Goal: Task Accomplishment & Management: Use online tool/utility

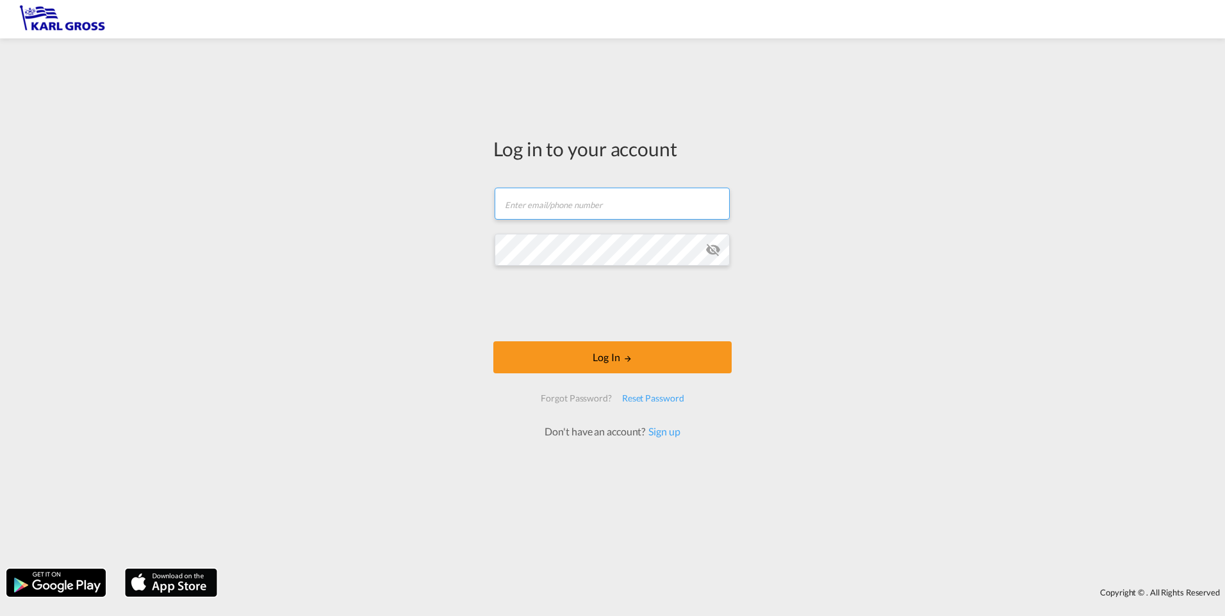
type input "[PERSON_NAME][EMAIL_ADDRESS][DOMAIN_NAME]"
click at [616, 336] on form "[PERSON_NAME][EMAIL_ADDRESS][DOMAIN_NAME] Email field is required Password fiel…" at bounding box center [612, 307] width 238 height 264
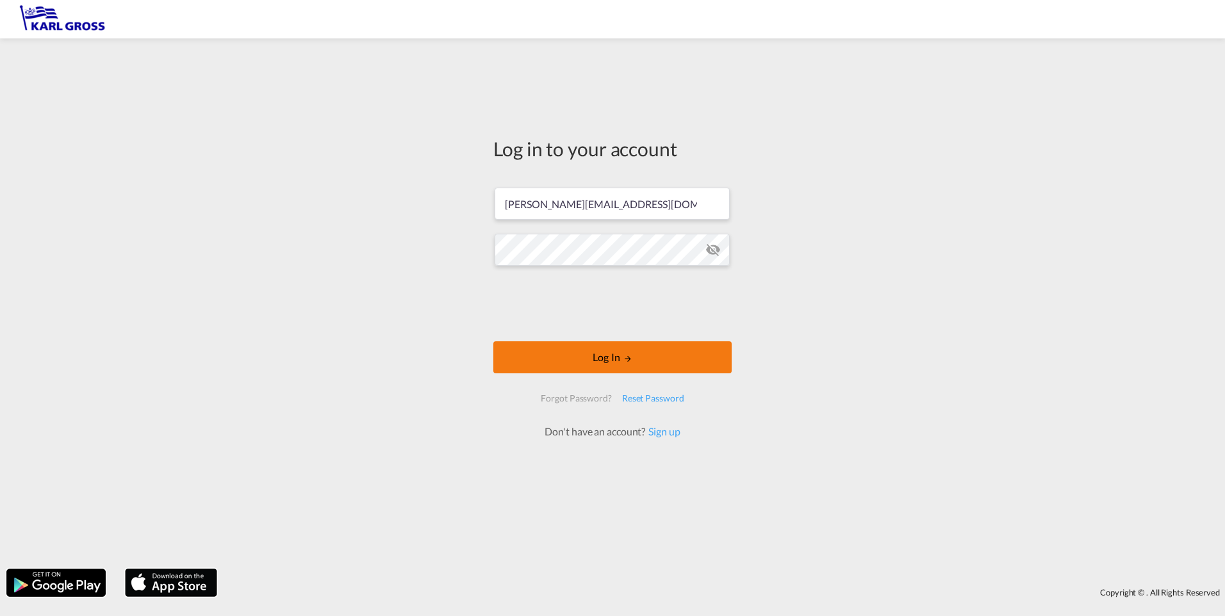
click at [615, 351] on button "Log In" at bounding box center [612, 357] width 238 height 32
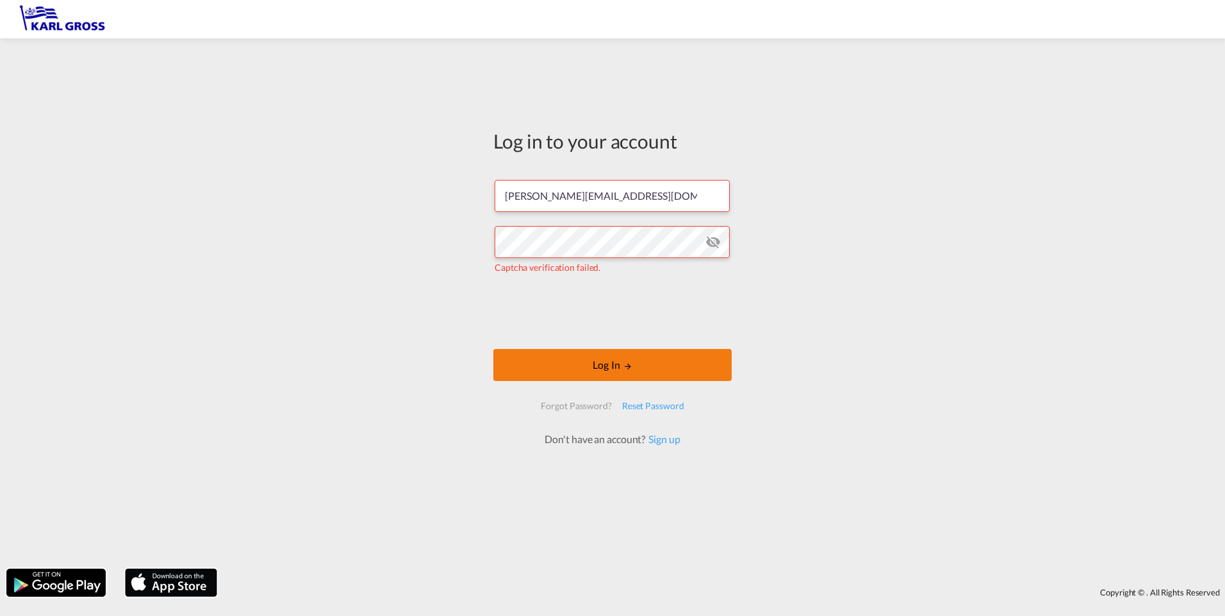
click at [582, 362] on button "Log In" at bounding box center [612, 365] width 238 height 32
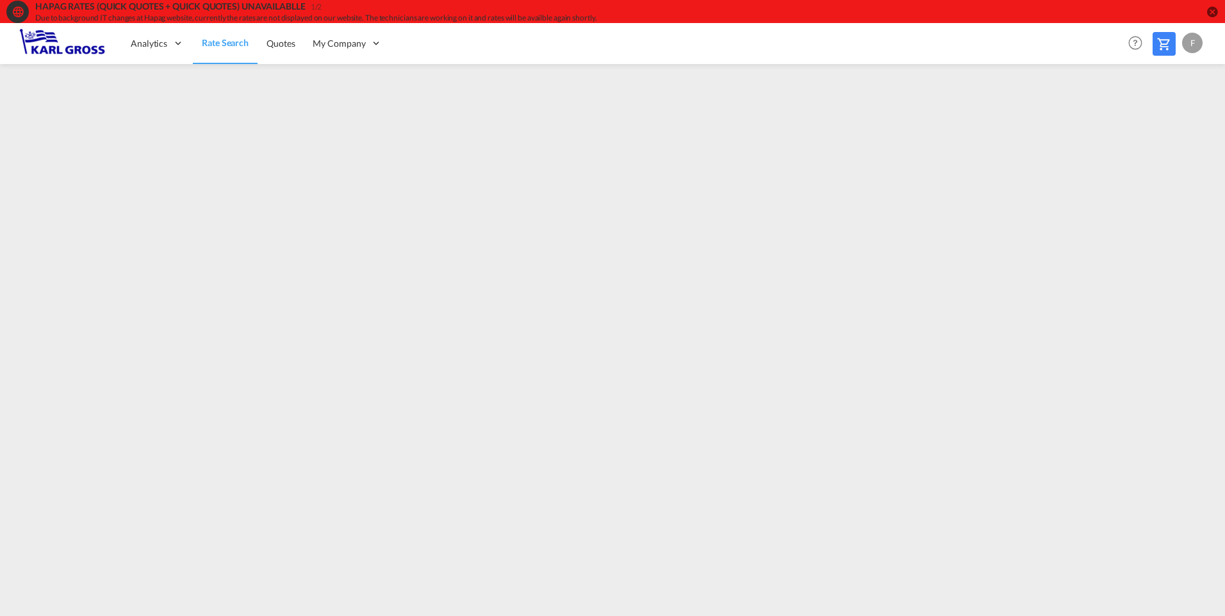
click at [1208, 8] on md-icon "icon-close-circle" at bounding box center [1212, 11] width 13 height 13
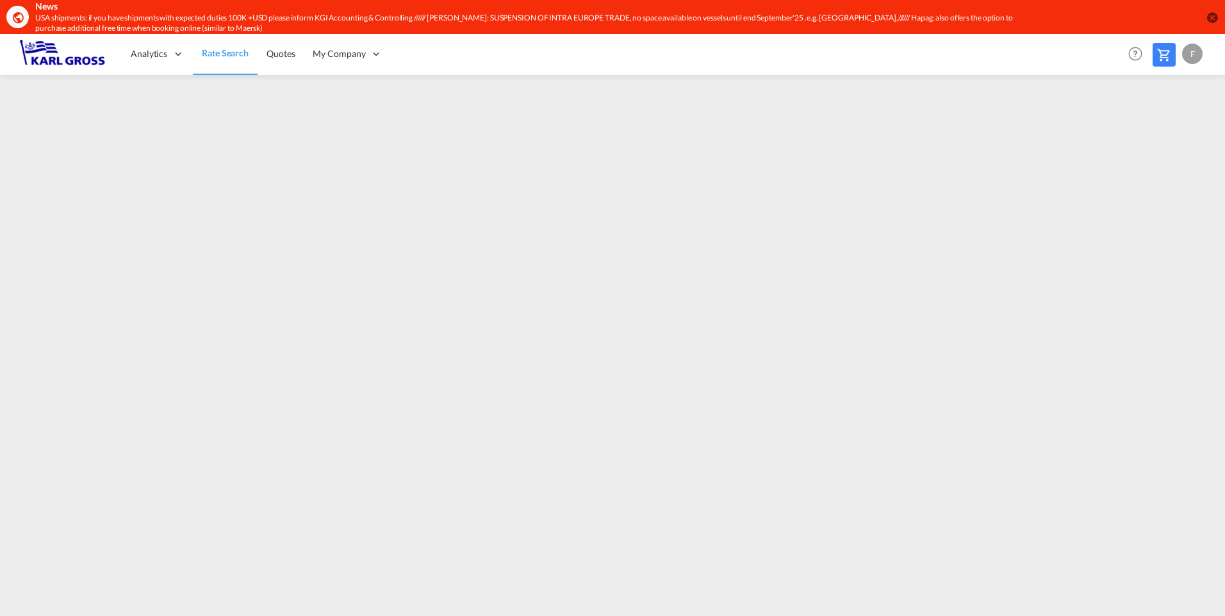
click at [1207, 20] on md-icon "icon-close-circle" at bounding box center [1212, 17] width 13 height 13
